Goal: Book appointment/travel/reservation

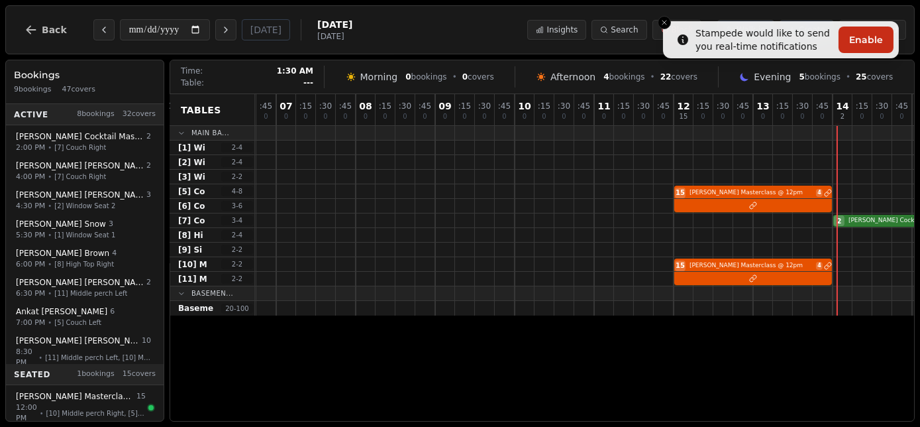
scroll to position [0, 992]
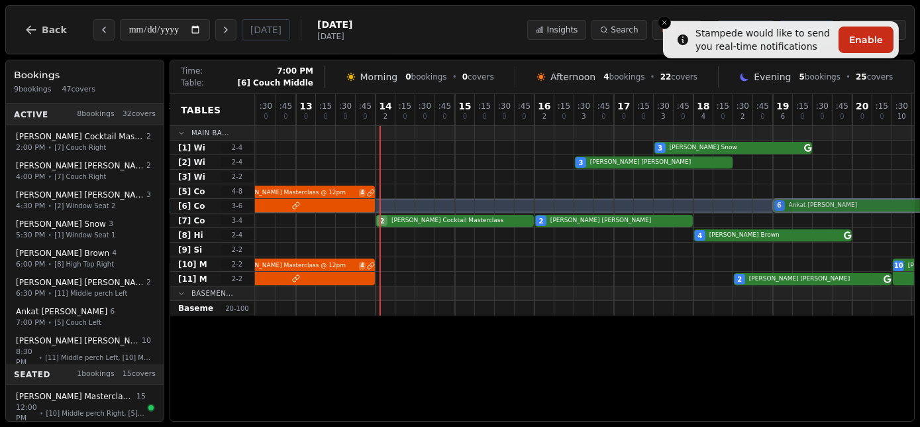
drag, startPoint x: 789, startPoint y: 192, endPoint x: 788, endPoint y: 199, distance: 7.4
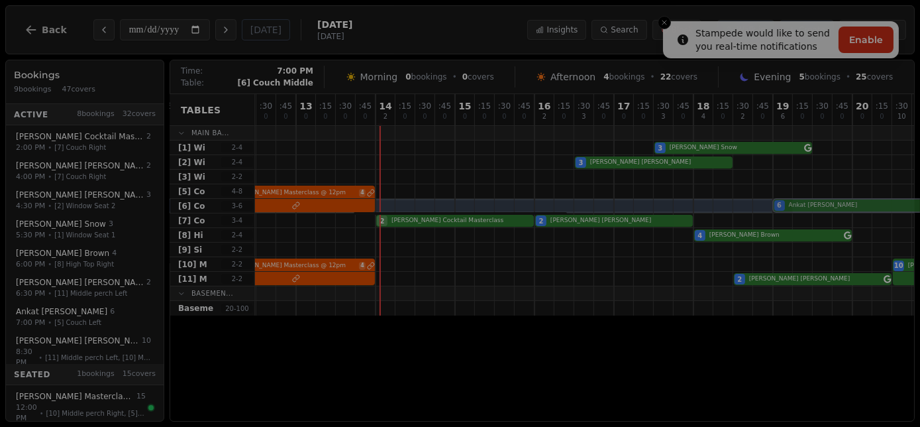
click at [788, 199] on div "00 0 : 15 0 : 30 0 : 45 0 01 0 : 15 0 : 30 0 : 45 0 02 0 : 15 0 : 30 0 : 45 0 0…" at bounding box center [217, 204] width 1908 height 221
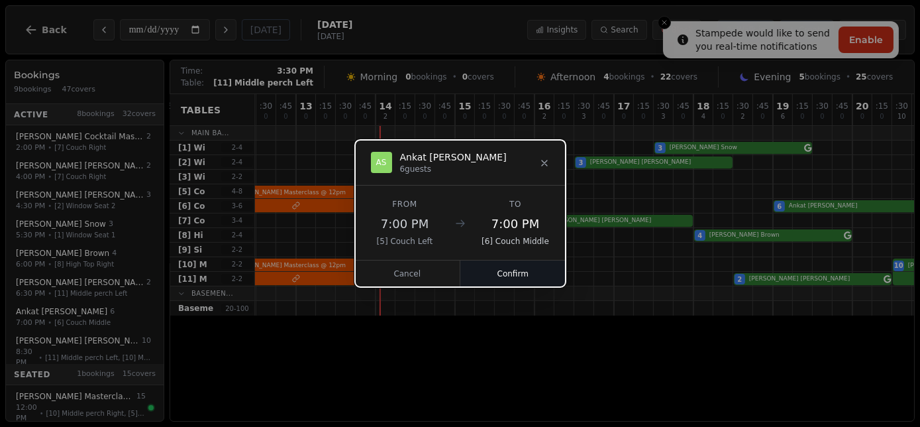
click at [512, 277] on button "Confirm" at bounding box center [512, 273] width 105 height 26
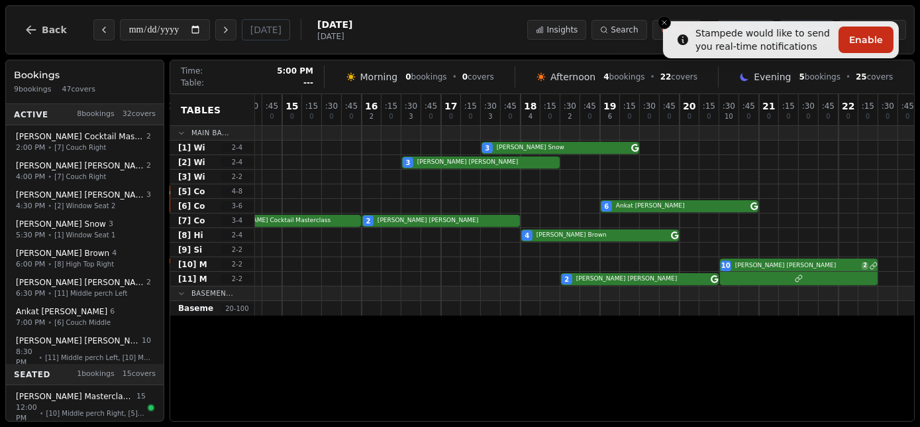
scroll to position [0, 1180]
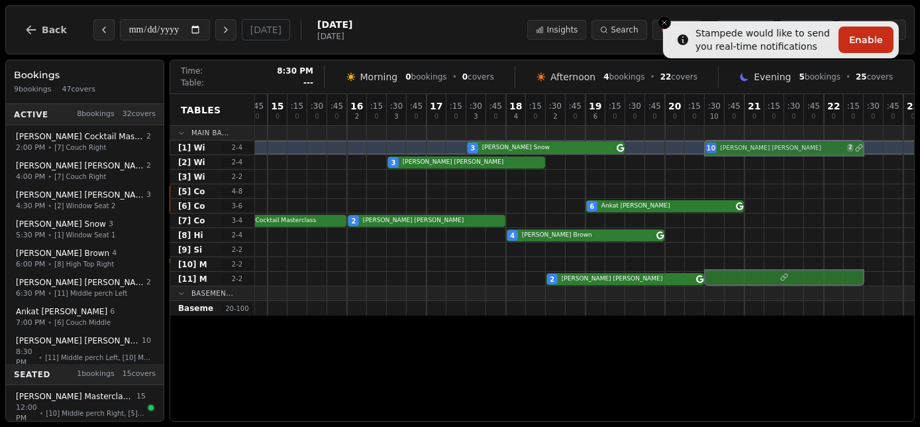
drag, startPoint x: 737, startPoint y: 263, endPoint x: 741, endPoint y: 134, distance: 128.6
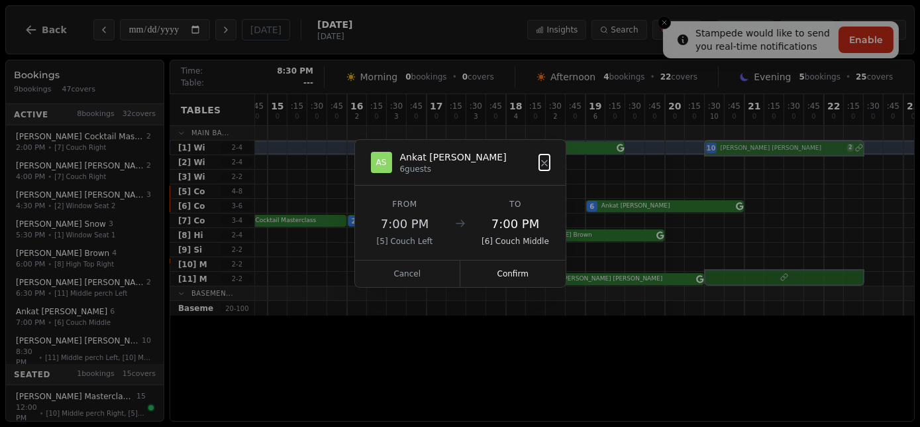
click at [741, 134] on div "00 0 : 15 0 : 30 0 : 45 0 01 0 : 15 0 : 30 0 : 45 0 02 0 : 15 0 : 30 0 : 45 0 0…" at bounding box center [29, 204] width 1908 height 221
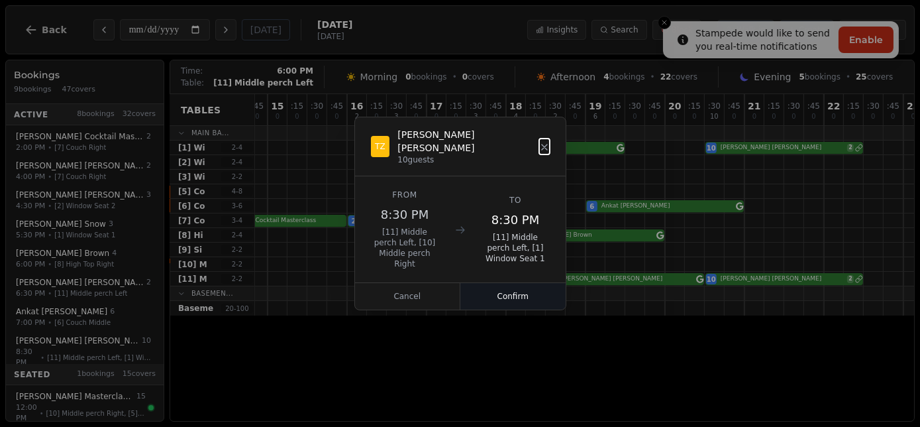
click at [516, 283] on button "Confirm" at bounding box center [512, 296] width 105 height 26
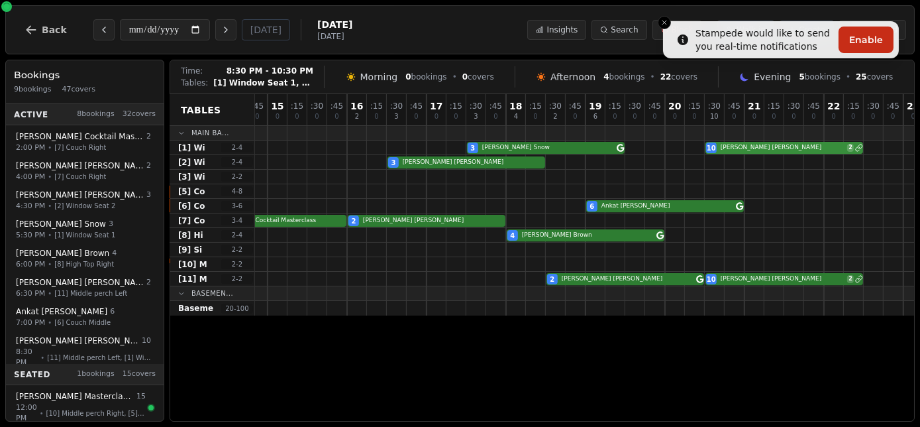
click at [742, 149] on div "3 [PERSON_NAME] 10 [PERSON_NAME] 2" at bounding box center [29, 147] width 1908 height 15
select select "****"
select select "**"
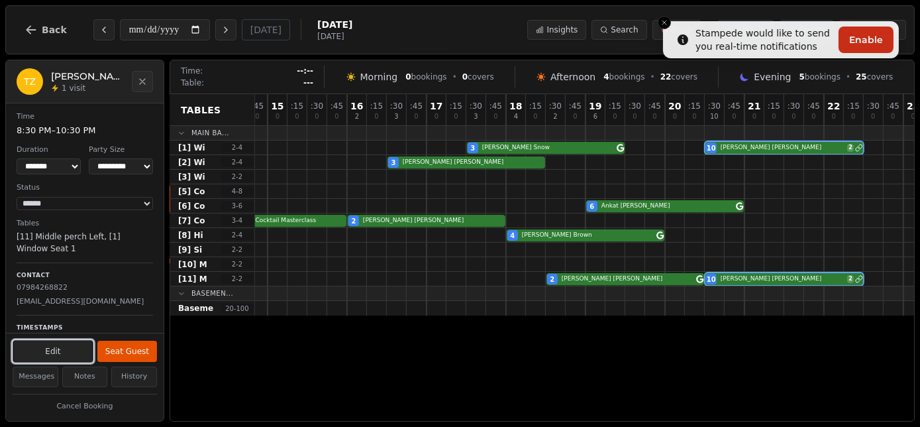
click at [38, 352] on button "Edit" at bounding box center [53, 351] width 81 height 23
select select "**"
select select "****"
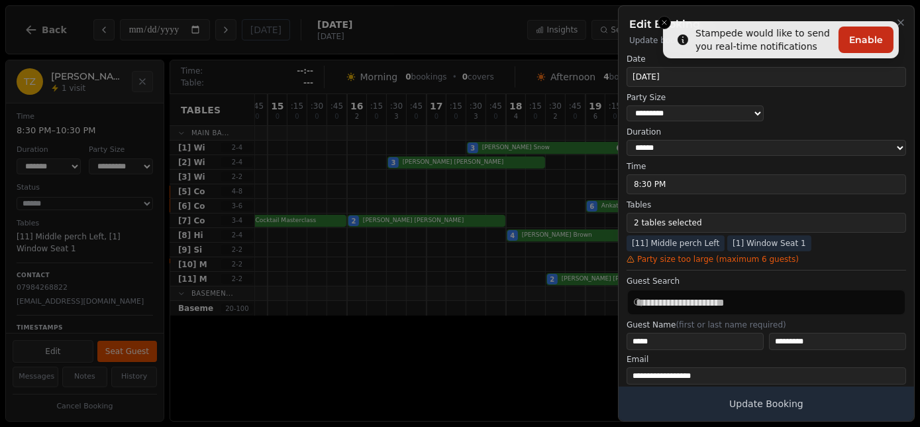
click at [663, 28] on h2 "Edit Booking" at bounding box center [766, 25] width 274 height 16
click at [666, 26] on h2 "Edit Booking" at bounding box center [766, 25] width 274 height 16
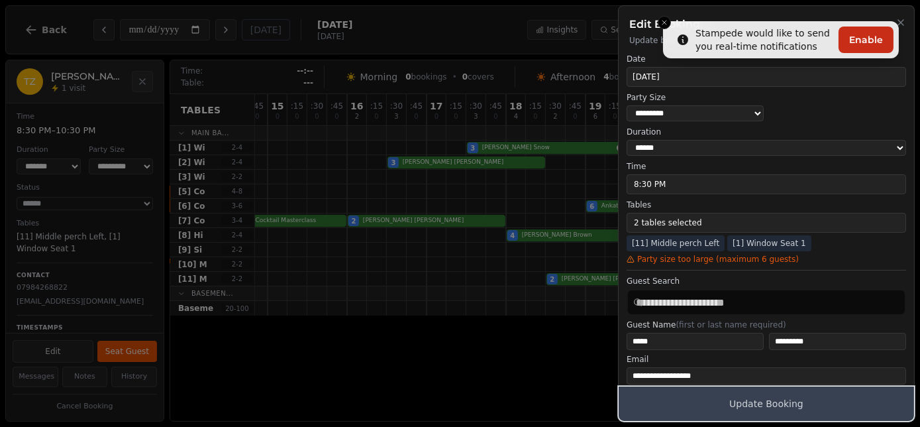
click at [759, 399] on button "Update Booking" at bounding box center [766, 403] width 295 height 34
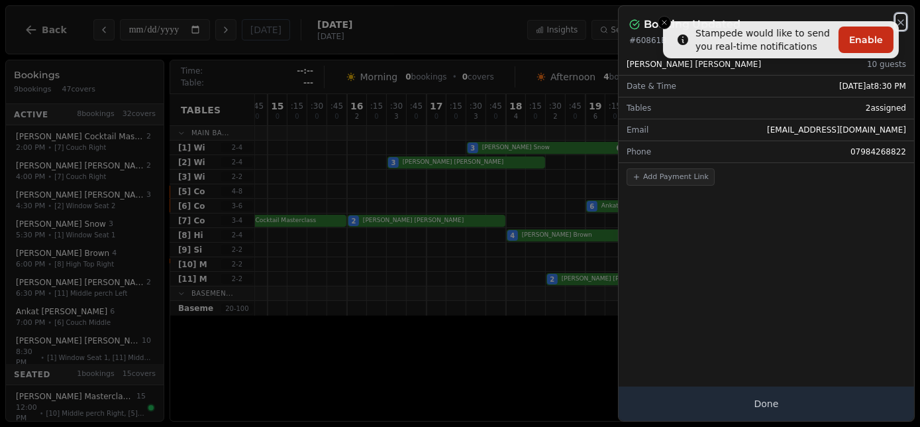
click at [902, 25] on icon "button" at bounding box center [900, 22] width 5 height 5
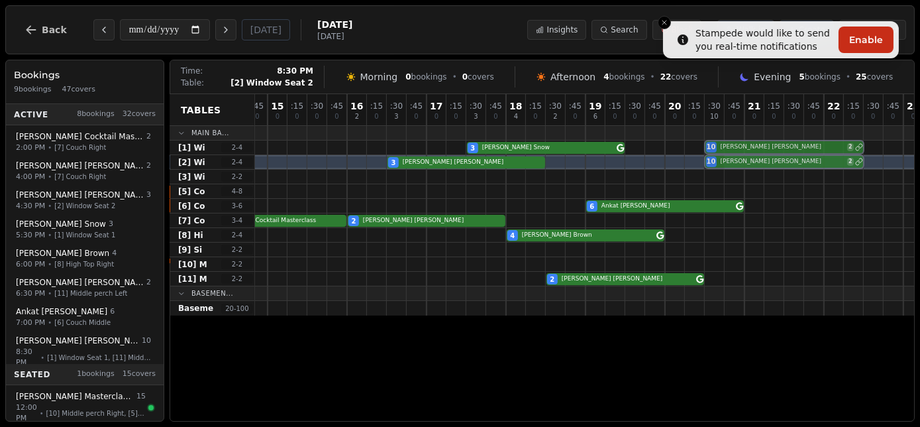
drag, startPoint x: 721, startPoint y: 280, endPoint x: 715, endPoint y: 160, distance: 120.1
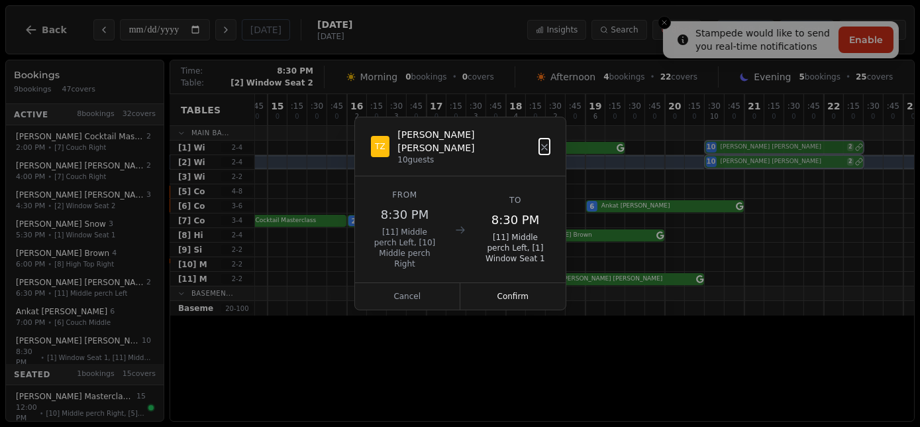
click at [715, 160] on div "00 0 : 15 0 : 30 0 : 45 0 01 0 : 15 0 : 30 0 : 45 0 02 0 : 15 0 : 30 0 : 45 0 0…" at bounding box center [29, 204] width 1908 height 221
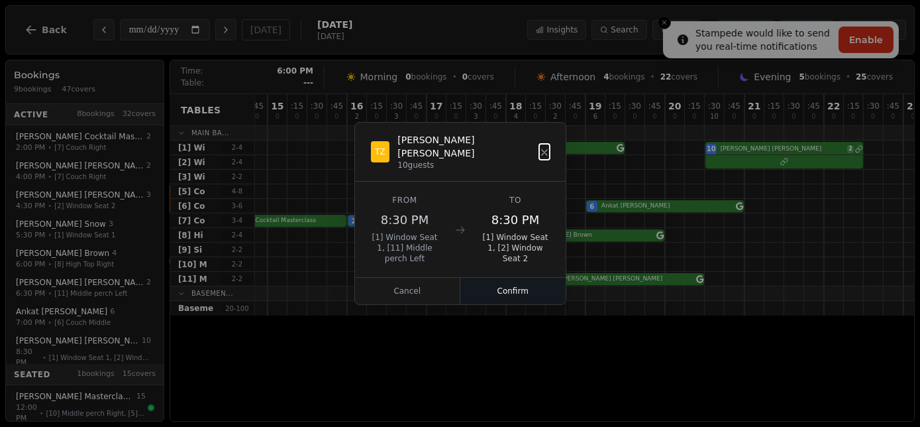
click at [513, 288] on button "Confirm" at bounding box center [512, 291] width 105 height 26
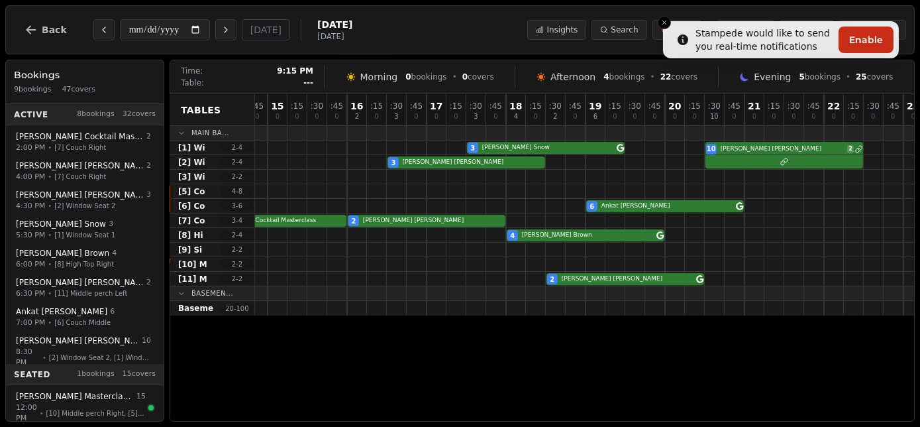
scroll to position [0, 1105]
